Goal: Check status

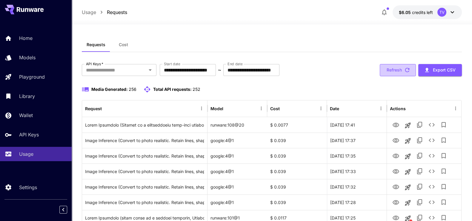
click at [391, 69] on button "Refresh" at bounding box center [397, 70] width 36 height 12
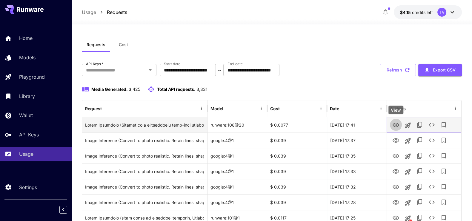
click at [395, 125] on icon "View" at bounding box center [395, 125] width 7 height 7
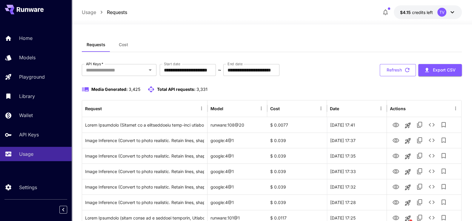
click at [397, 72] on button "Refresh" at bounding box center [397, 70] width 36 height 12
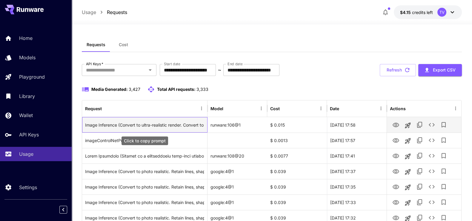
click at [161, 126] on div "Image Inference (Convert to ultra-realistic render. Convert to photo realistic.…" at bounding box center [144, 125] width 119 height 15
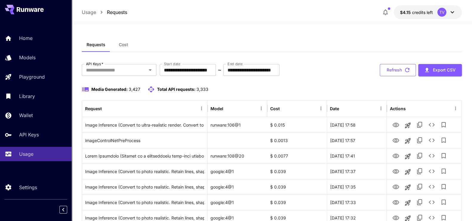
click at [404, 69] on icon "button" at bounding box center [407, 70] width 7 height 7
